Goal: Task Accomplishment & Management: Use online tool/utility

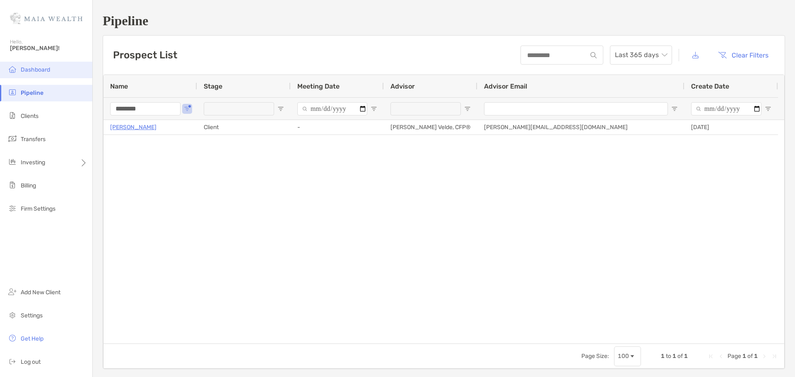
click at [14, 63] on li "Dashboard" at bounding box center [46, 70] width 92 height 17
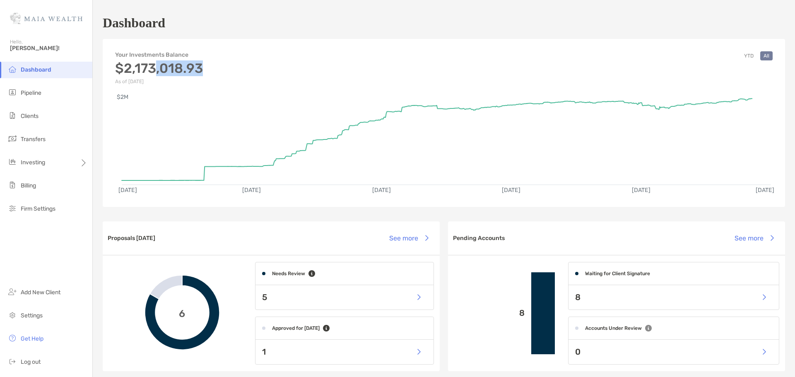
drag, startPoint x: 207, startPoint y: 70, endPoint x: 155, endPoint y: 72, distance: 52.2
click at [155, 72] on div "Your Investments Balance $2,173,018.93 As of [DATE] YTD All" at bounding box center [444, 63] width 683 height 41
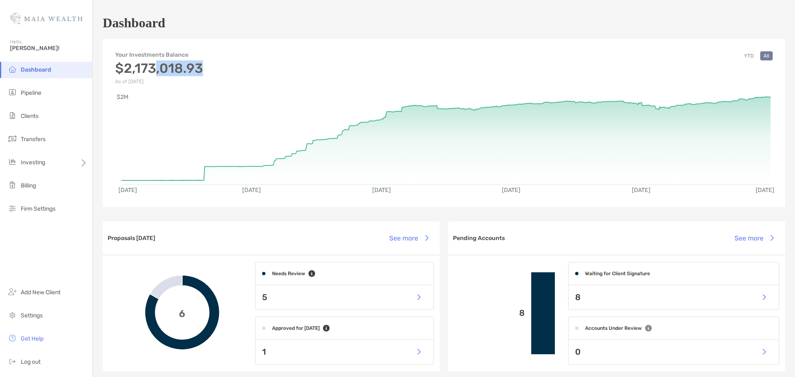
click at [181, 70] on h3 "$2,173,018.93" at bounding box center [159, 68] width 88 height 16
drag, startPoint x: 183, startPoint y: 70, endPoint x: 122, endPoint y: 74, distance: 61.0
click at [122, 74] on h3 "$2,173,018.93" at bounding box center [159, 68] width 88 height 16
copy h3 "2,173,018"
click at [764, 97] on rect at bounding box center [446, 137] width 649 height 80
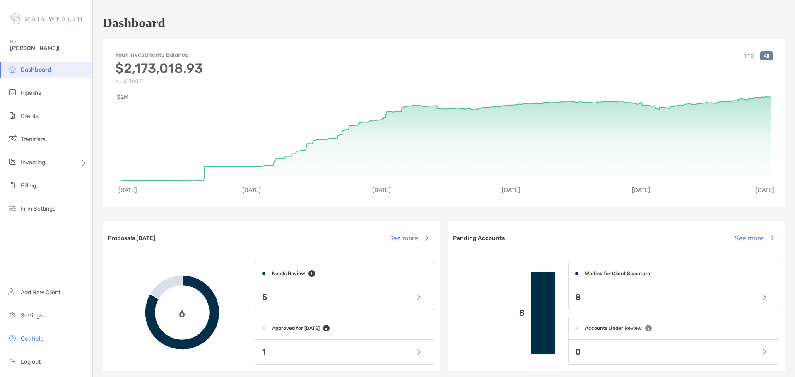
click at [52, 26] on img at bounding box center [46, 18] width 72 height 30
click at [56, 18] on img at bounding box center [46, 18] width 72 height 30
click at [39, 112] on li "Clients" at bounding box center [46, 116] width 92 height 17
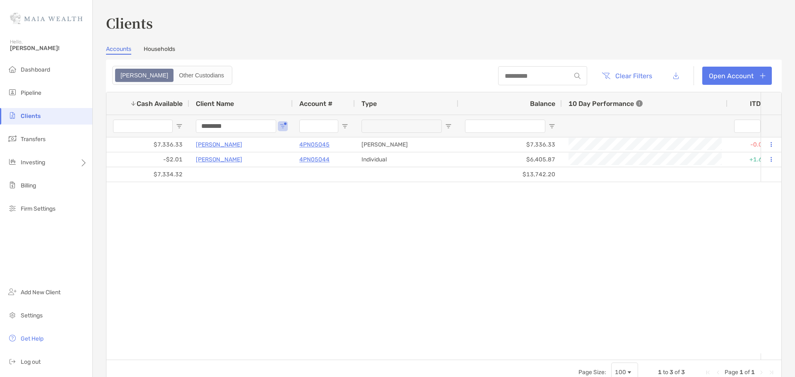
click at [224, 123] on input "********" at bounding box center [236, 126] width 80 height 13
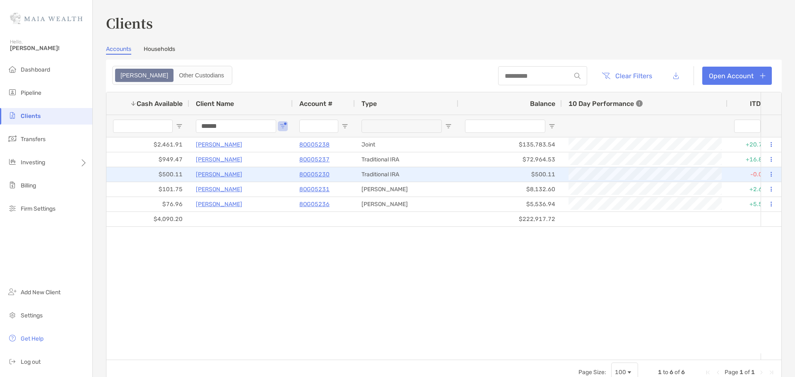
type input "******"
click at [217, 173] on p "[PERSON_NAME]" at bounding box center [219, 174] width 46 height 10
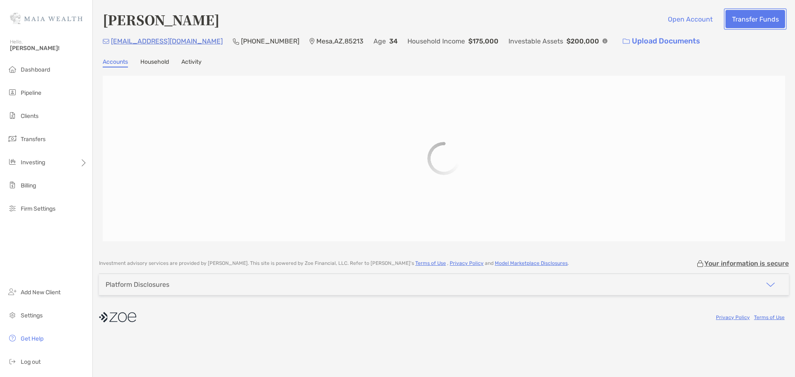
click at [757, 21] on button "Transfer Funds" at bounding box center [756, 19] width 60 height 18
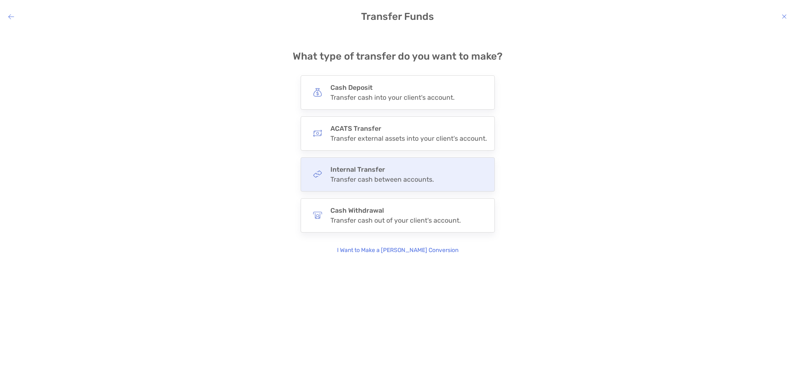
click at [404, 177] on div "Transfer cash between accounts." at bounding box center [383, 180] width 104 height 8
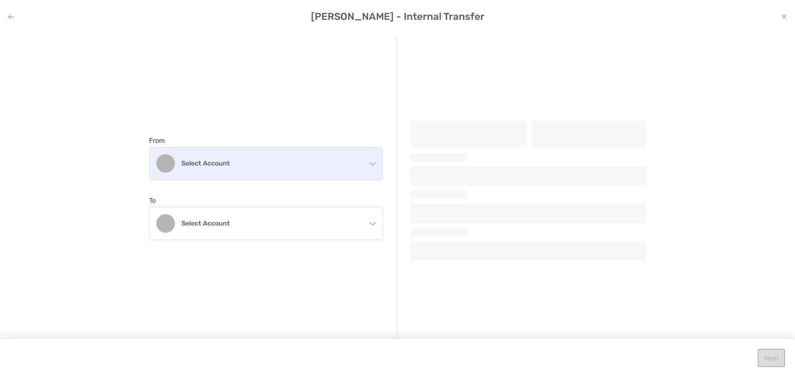
click at [320, 166] on h4 "Select account" at bounding box center [270, 163] width 179 height 8
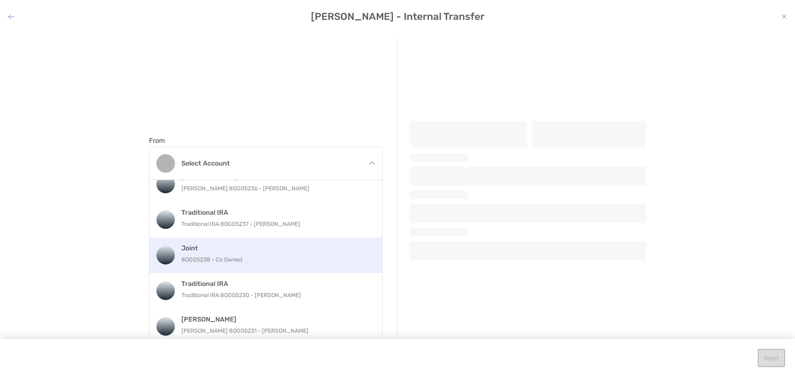
scroll to position [17, 0]
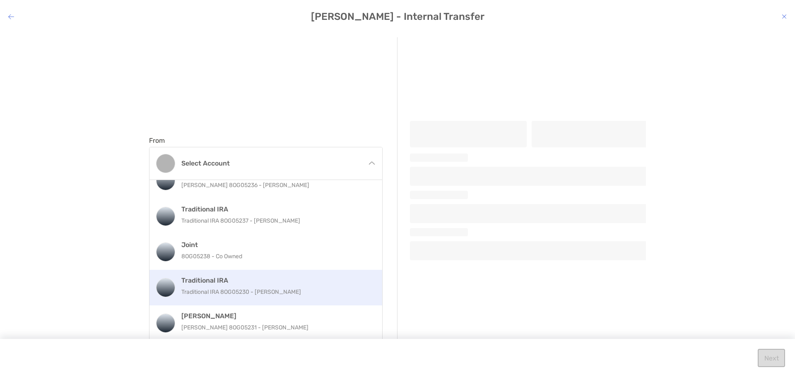
click at [270, 292] on p "Traditional IRA 8OG05230 - [PERSON_NAME]" at bounding box center [274, 292] width 187 height 10
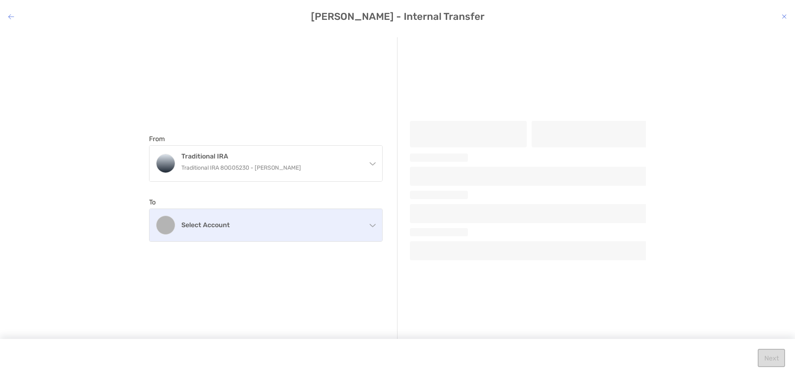
drag, startPoint x: 261, startPoint y: 214, endPoint x: 260, endPoint y: 228, distance: 13.7
click at [260, 214] on div "Select account" at bounding box center [266, 225] width 233 height 32
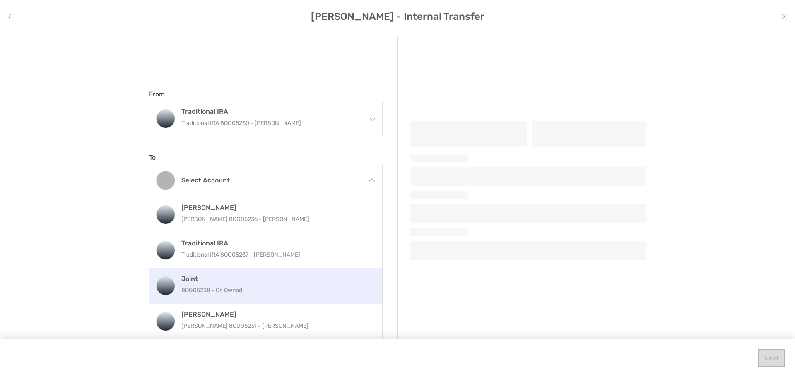
scroll to position [46, 0]
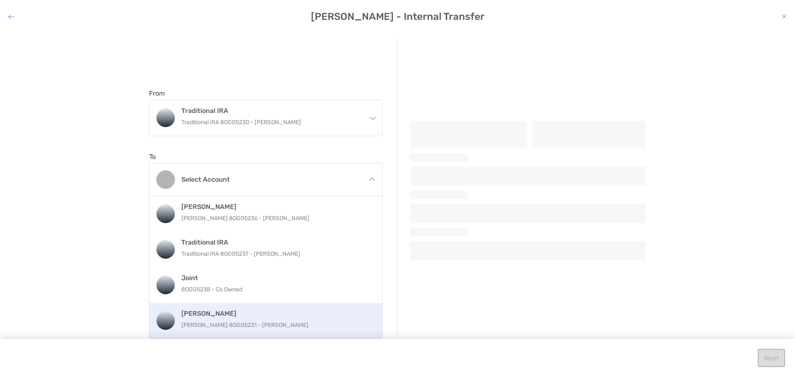
click at [265, 331] on div "[PERSON_NAME] [PERSON_NAME] 8OG05231 - [PERSON_NAME]" at bounding box center [274, 321] width 187 height 22
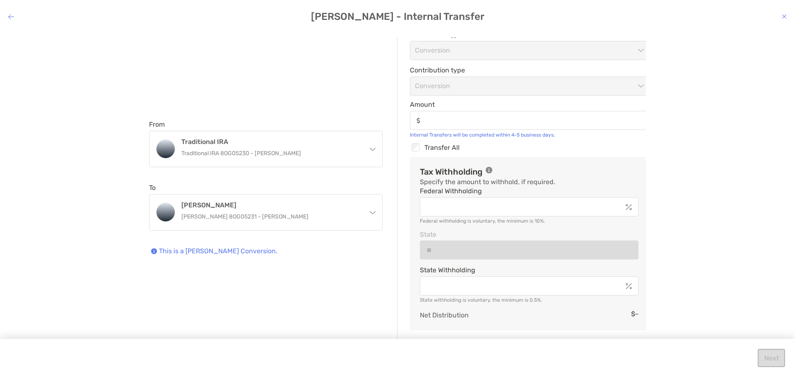
scroll to position [66, 0]
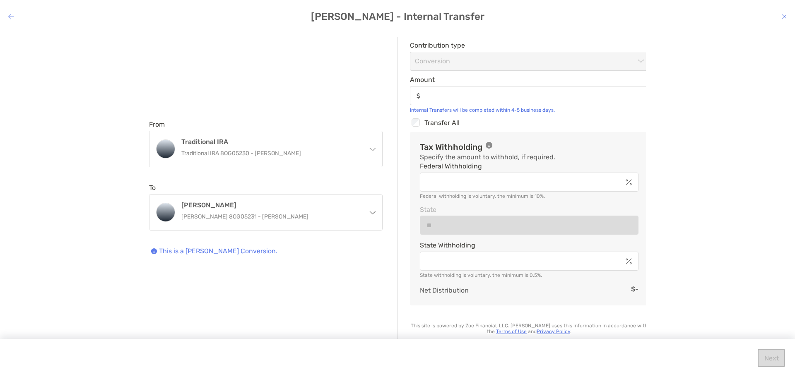
click at [442, 123] on div "Checkbox Transfer All" at bounding box center [529, 122] width 239 height 11
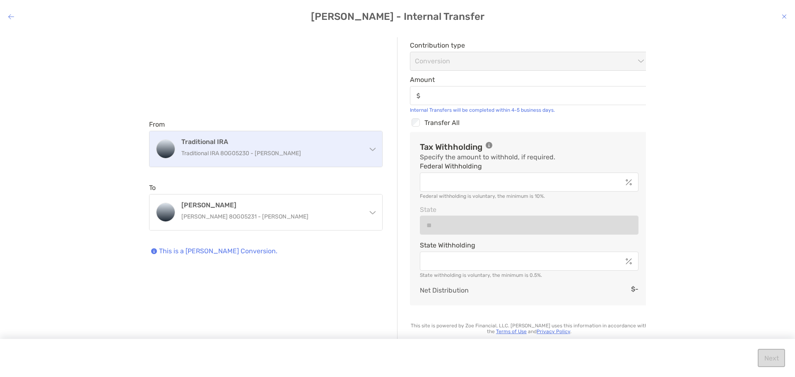
click at [258, 148] on p "Traditional IRA 8OG05230 - [PERSON_NAME]" at bounding box center [270, 153] width 179 height 10
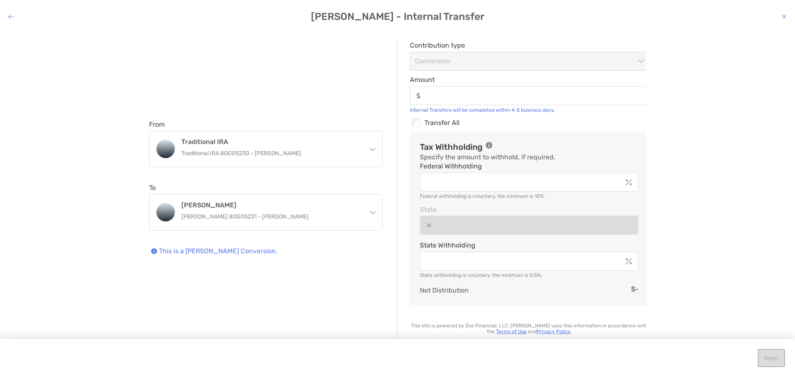
scroll to position [0, 0]
click at [261, 69] on div "From Traditional IRA Traditional IRA 8OG05230 - [PERSON_NAME] [PERSON_NAME] [PE…" at bounding box center [273, 188] width 249 height 302
